Goal: Find specific page/section: Find specific page/section

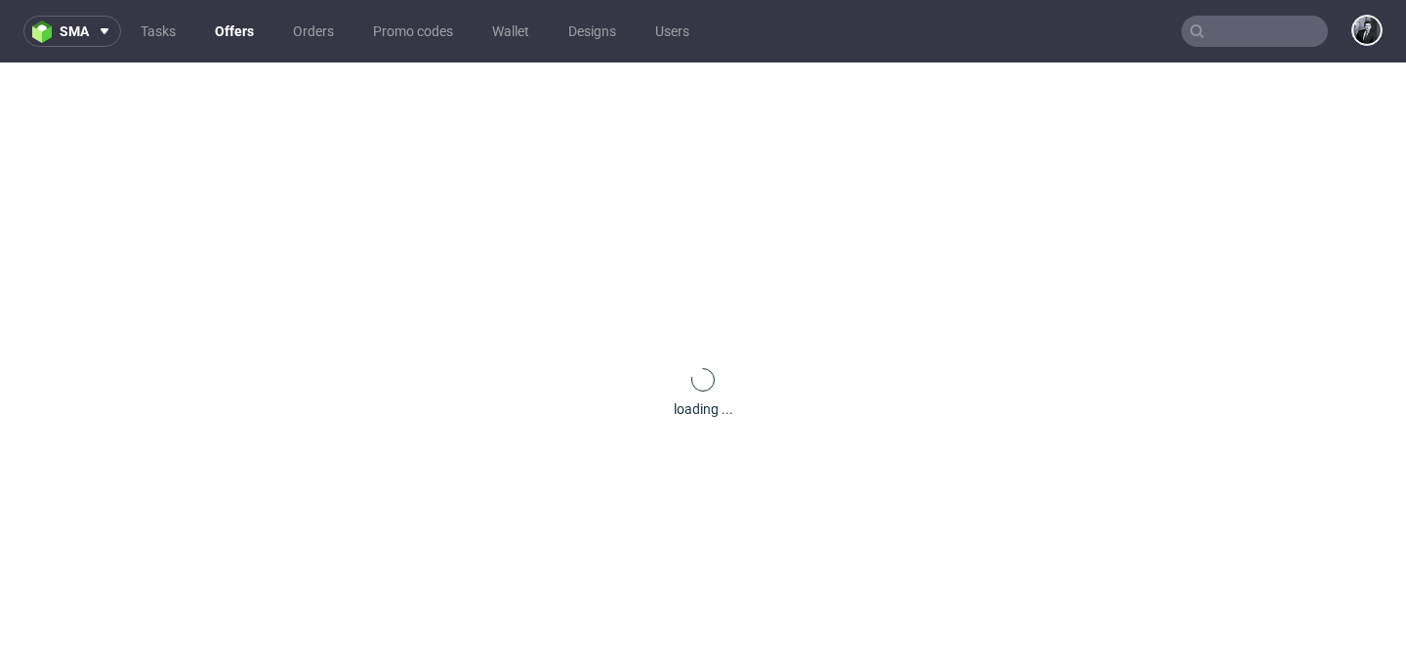
click at [243, 32] on link "Offers" at bounding box center [234, 31] width 62 height 31
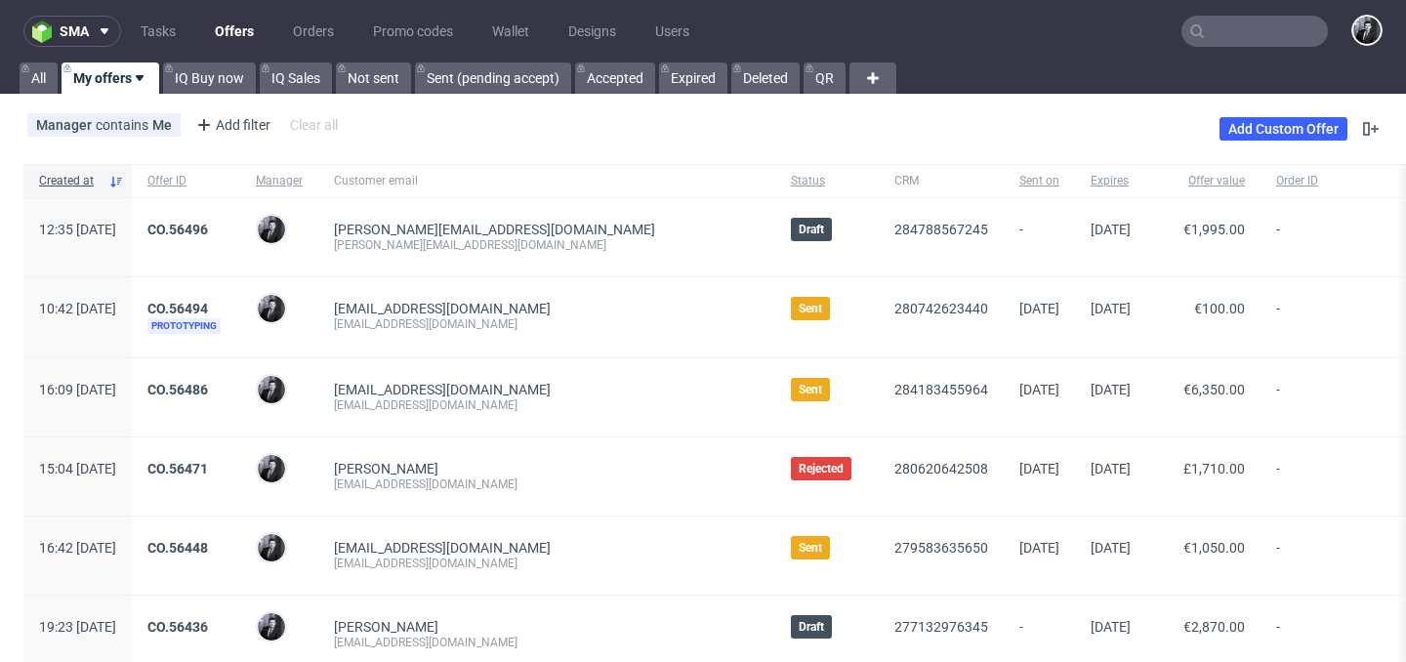
click at [1219, 47] on nav "sma Tasks Offers Orders Promo codes Wallet Designs Users" at bounding box center [703, 31] width 1406 height 62
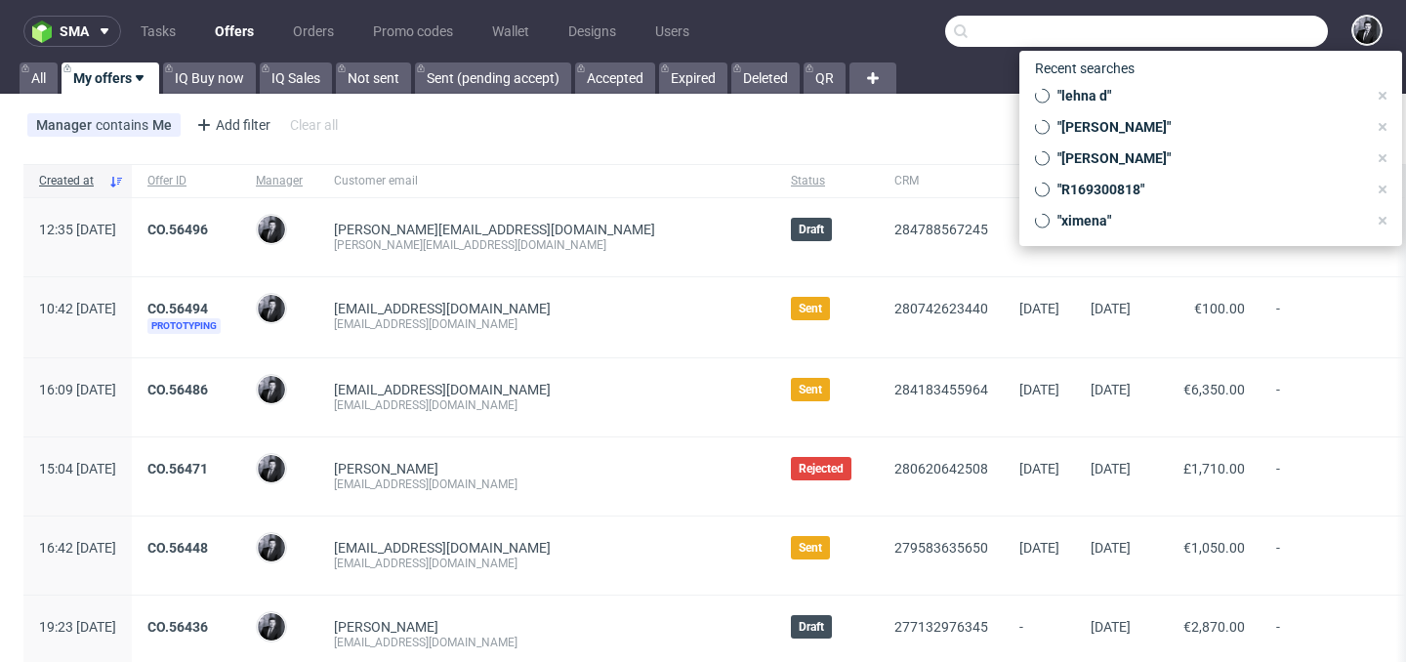
click at [1237, 38] on input "text" at bounding box center [1136, 31] width 383 height 31
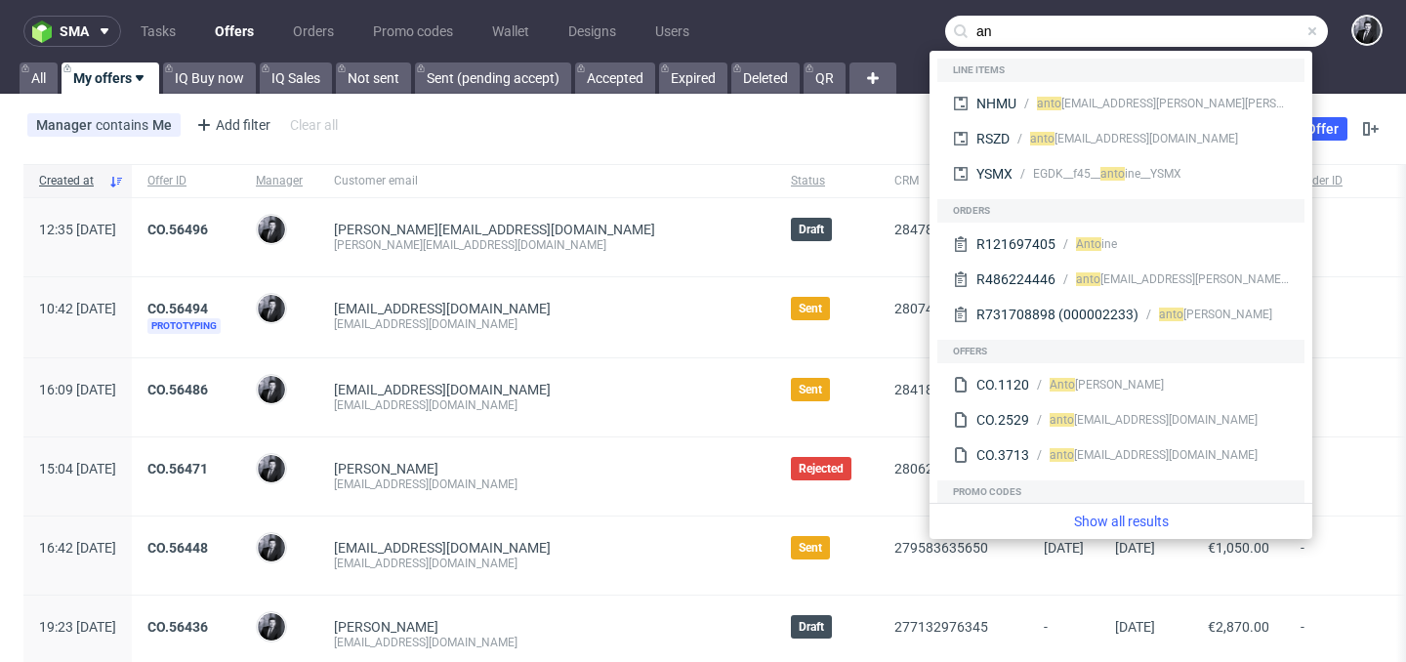
type input "a"
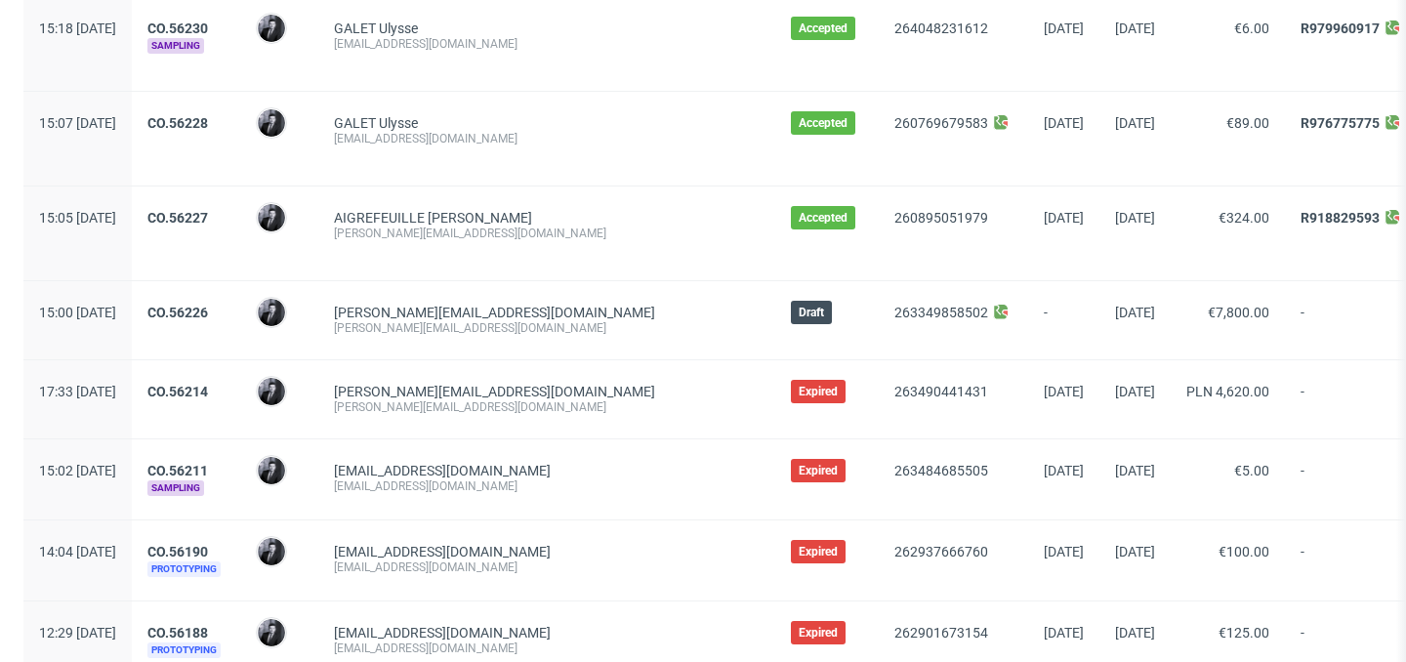
scroll to position [2102, 0]
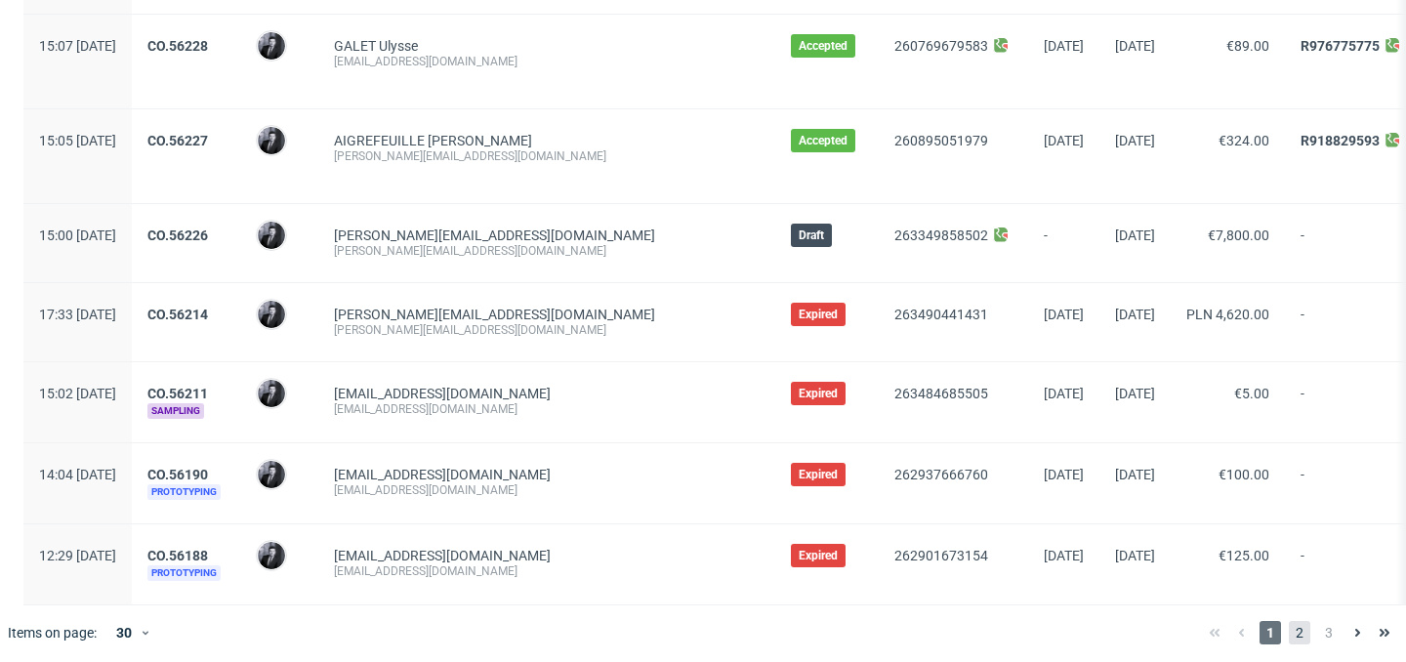
click at [1288, 623] on span "2" at bounding box center [1298, 632] width 21 height 23
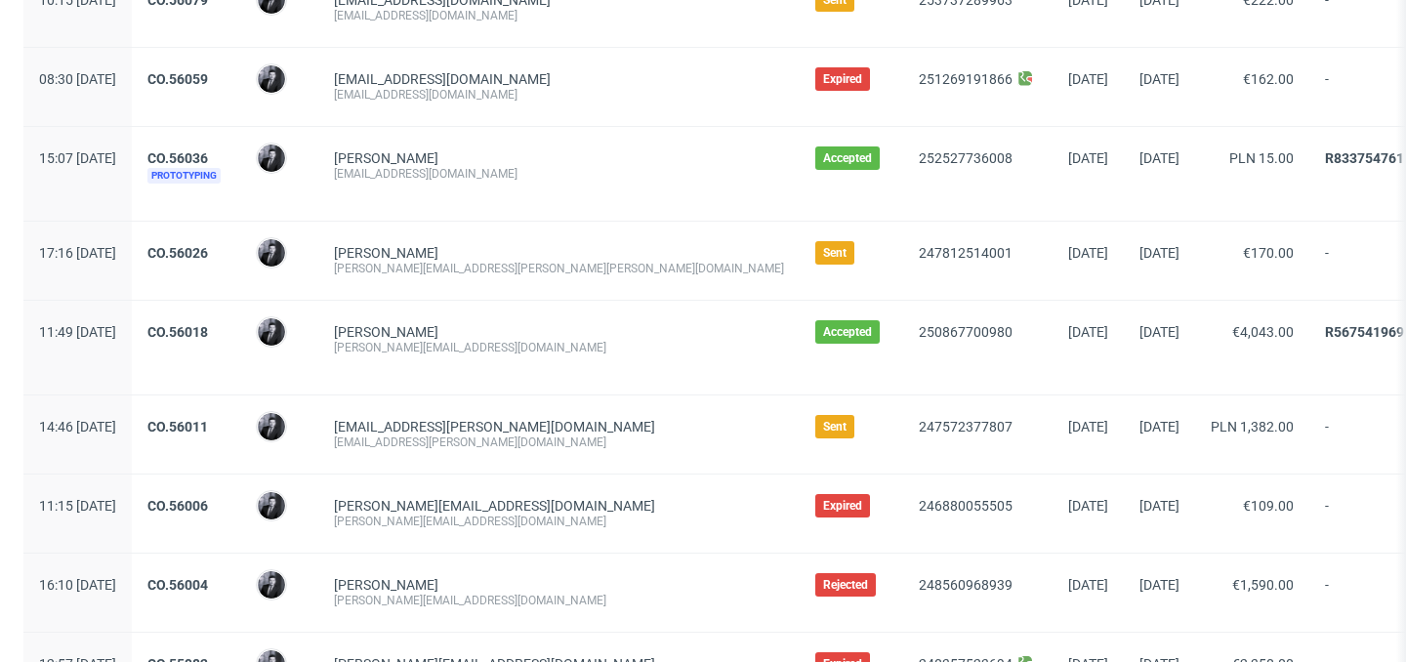
scroll to position [1054, 0]
click at [208, 245] on link "CO.56026" at bounding box center [177, 252] width 61 height 16
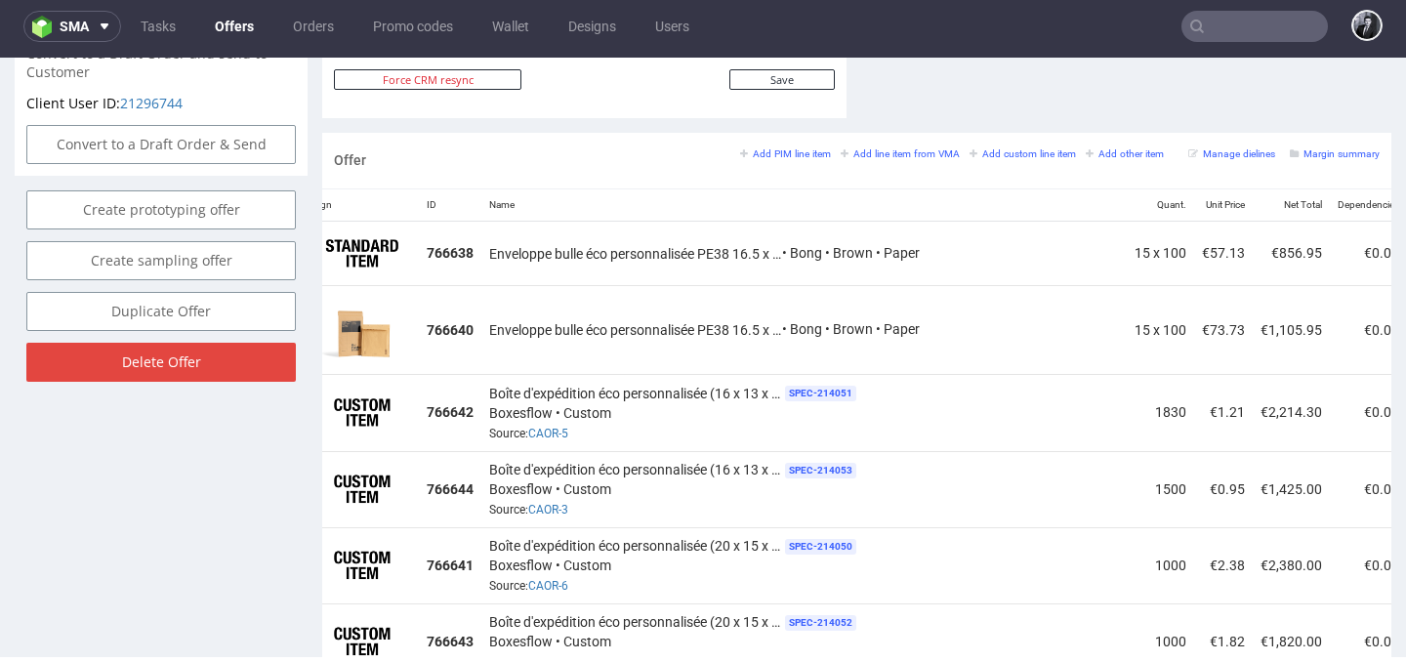
scroll to position [0, 29]
drag, startPoint x: 490, startPoint y: 470, endPoint x: 709, endPoint y: 475, distance: 218.7
click at [709, 475] on span "Boîte d'expédition éco personnalisée (16 x 13 x 7 cm)" at bounding box center [634, 470] width 293 height 20
copy span "Boîte d'expédition éco personnalisée"
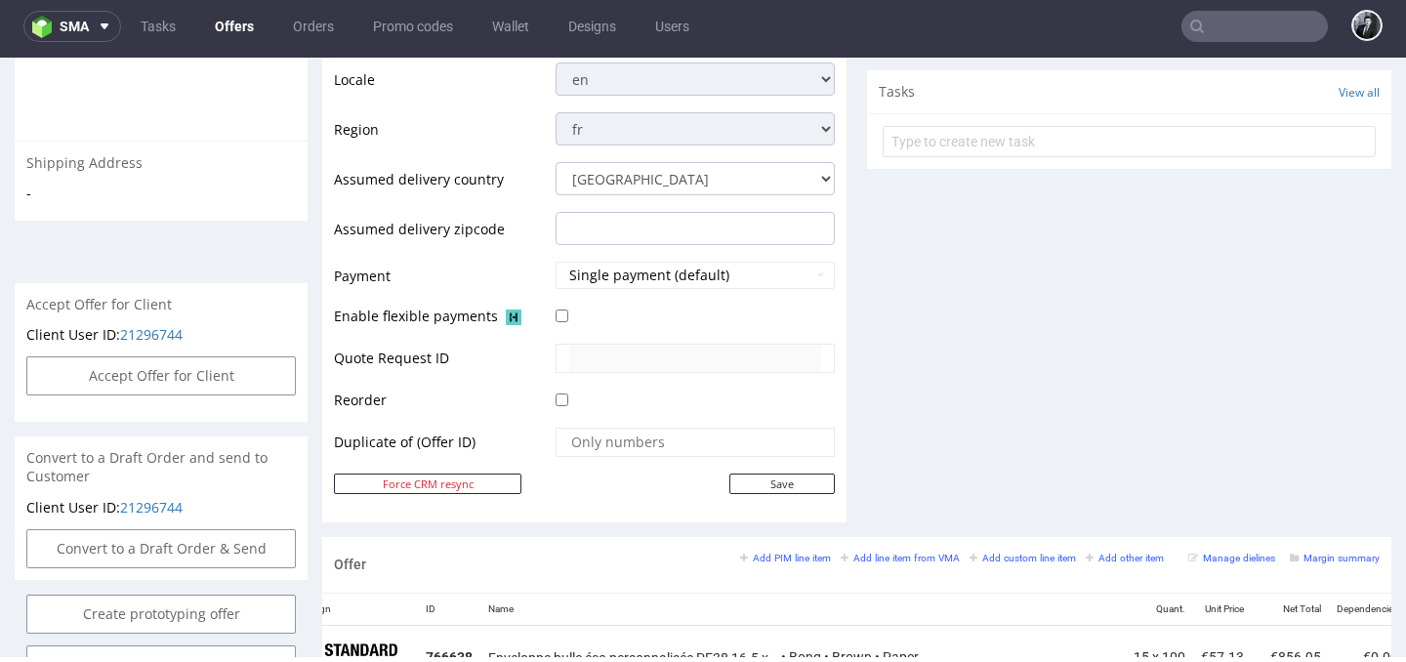
scroll to position [349, 0]
